Goal: Navigation & Orientation: Find specific page/section

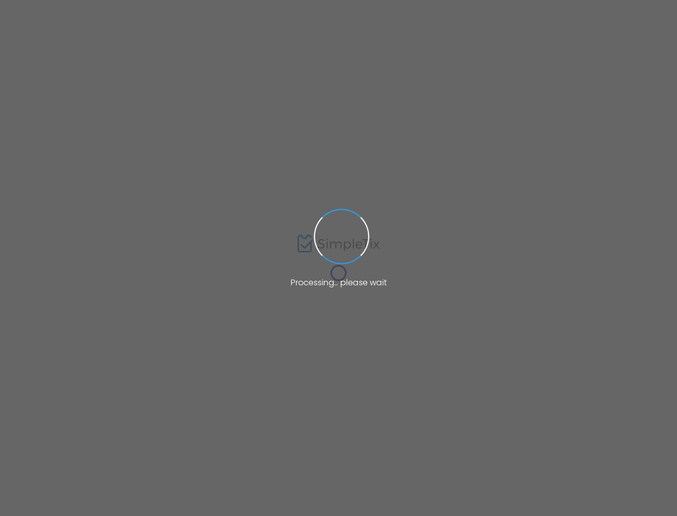
type input "[URL][DOMAIN_NAME]"
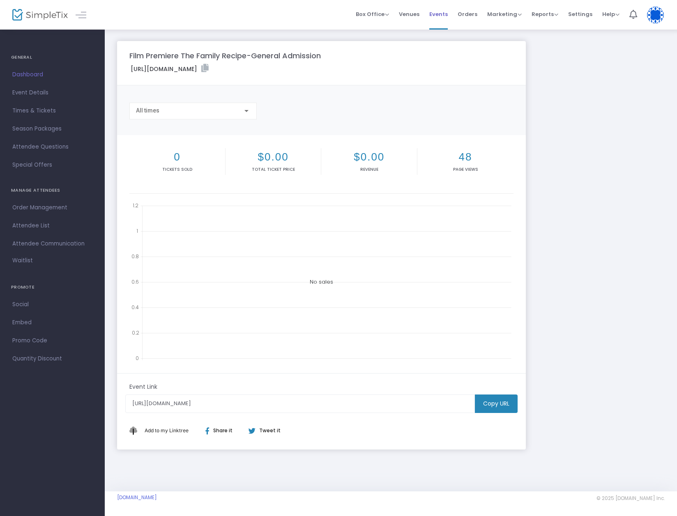
click at [439, 13] on span "Events" at bounding box center [438, 14] width 18 height 21
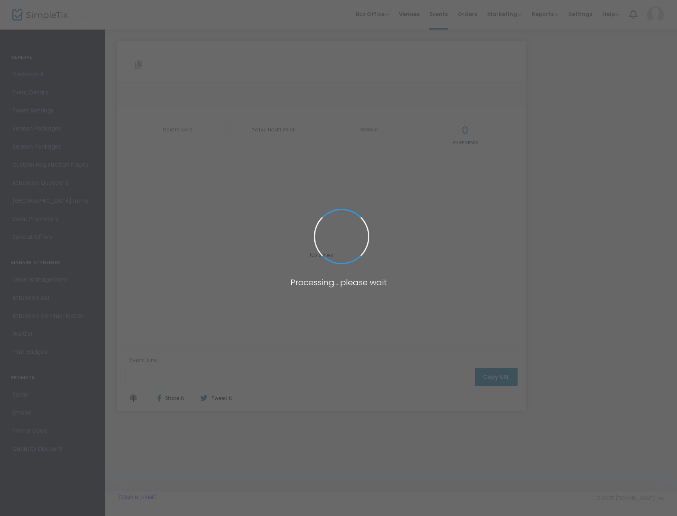
type input "[URL][DOMAIN_NAME]"
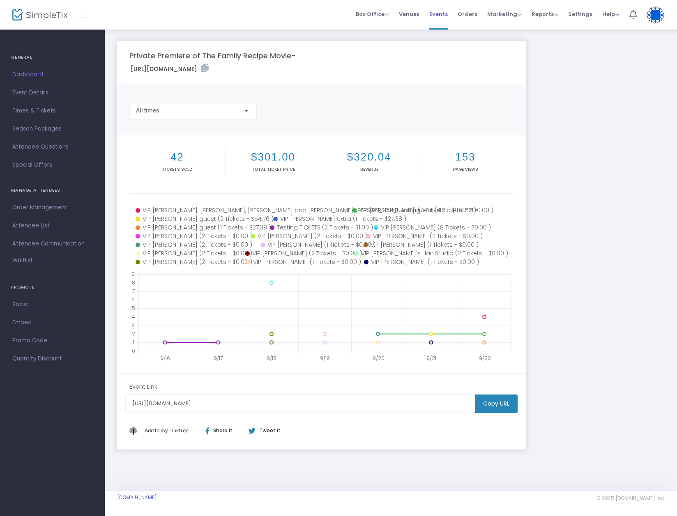
click at [440, 14] on span "Events" at bounding box center [438, 14] width 18 height 21
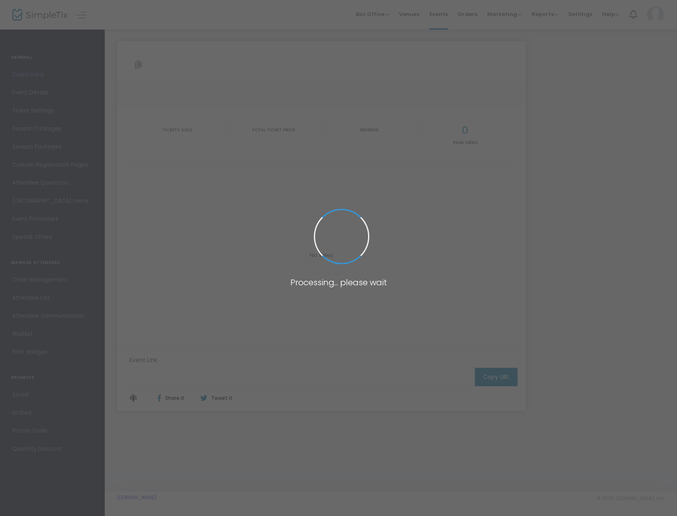
type input "[URL][DOMAIN_NAME]"
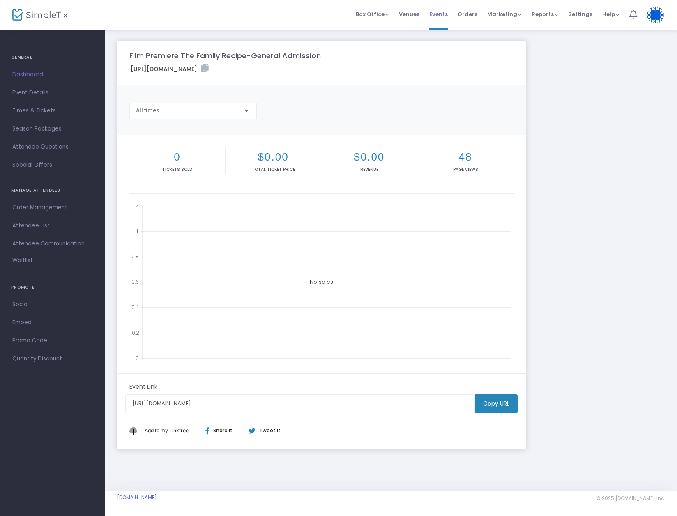
click at [443, 15] on span "Events" at bounding box center [438, 14] width 18 height 21
